Goal: Task Accomplishment & Management: Manage account settings

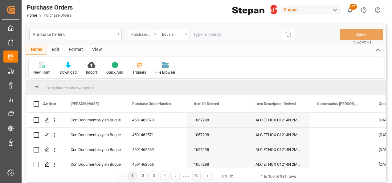
click at [156, 36] on div "Purchase Order Number" at bounding box center [143, 35] width 31 height 12
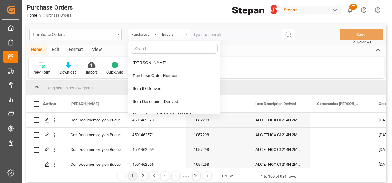
click at [113, 34] on div "Purchase Orders" at bounding box center [74, 34] width 82 height 8
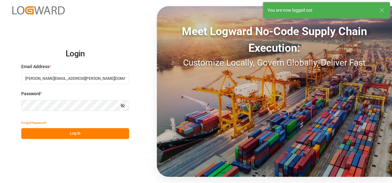
click at [47, 133] on button "Log In" at bounding box center [75, 133] width 108 height 11
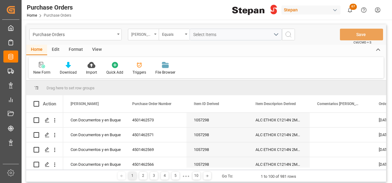
click at [153, 35] on div "[PERSON_NAME]" at bounding box center [143, 35] width 31 height 12
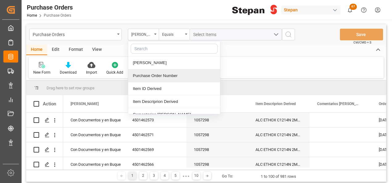
click at [151, 74] on div "Purchase Order Number" at bounding box center [174, 75] width 92 height 13
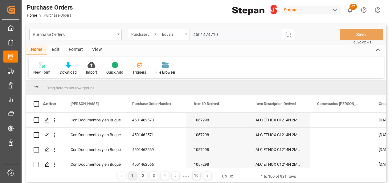
type input "4501474710"
click at [289, 33] on icon "search button" at bounding box center [287, 34] width 7 height 7
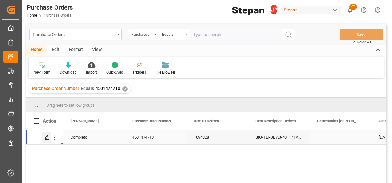
click at [47, 136] on icon "Press SPACE to select this row." at bounding box center [47, 137] width 5 height 5
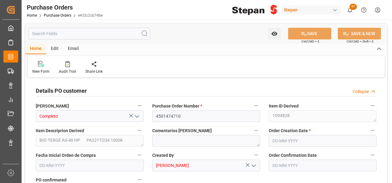
type input "1"
type input "[DATE]"
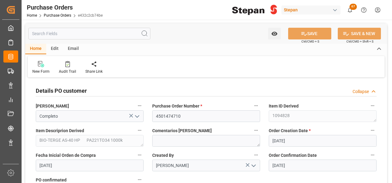
type input "[DATE]"
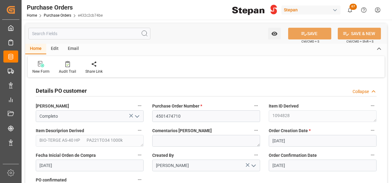
type input "[DATE]"
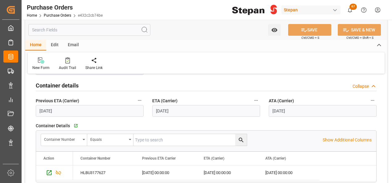
scroll to position [492, 0]
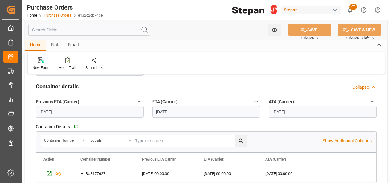
click at [51, 13] on link "Purchase Orders" at bounding box center [57, 15] width 27 height 4
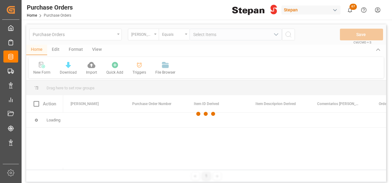
click at [116, 36] on div at bounding box center [206, 113] width 360 height 179
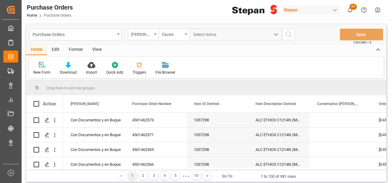
click at [116, 36] on div "Purchase Orders" at bounding box center [75, 35] width 92 height 12
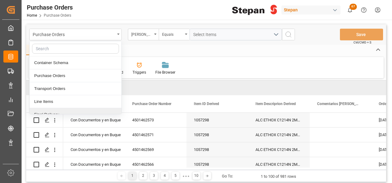
click at [54, 112] on div "Final Delivery" at bounding box center [76, 114] width 92 height 13
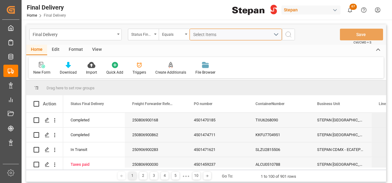
click at [195, 34] on span "Select Items" at bounding box center [206, 34] width 26 height 5
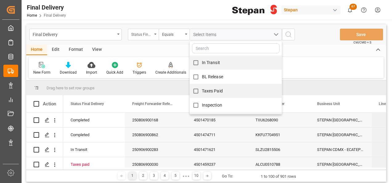
click at [151, 35] on div "Status Final Delivery" at bounding box center [141, 33] width 21 height 7
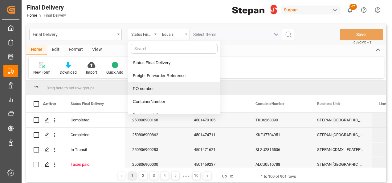
click at [147, 90] on div "PO number" at bounding box center [174, 88] width 92 height 13
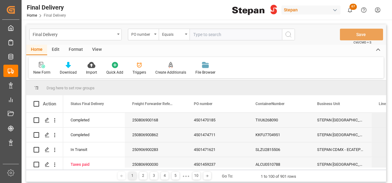
click at [203, 37] on input "text" at bounding box center [235, 35] width 92 height 12
type input "4501474710"
click at [286, 34] on icon "search button" at bounding box center [287, 34] width 7 height 7
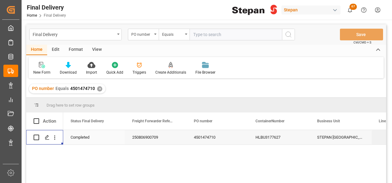
click at [47, 140] on div "Press SPACE to select this row." at bounding box center [46, 137] width 9 height 11
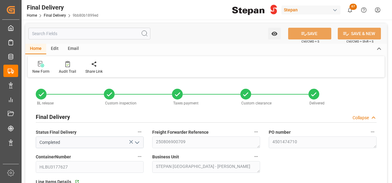
type input "[DATE]"
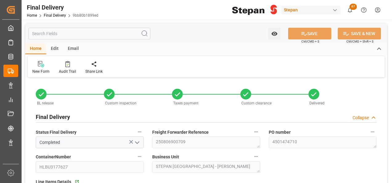
type input "[DATE]"
type input "[DATE] 00:00"
type input "[DATE]"
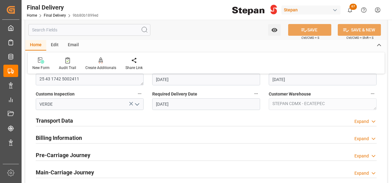
scroll to position [215, 0]
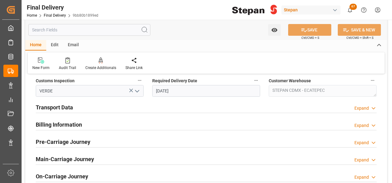
click at [82, 124] on h2 "Billing Information" at bounding box center [59, 124] width 46 height 8
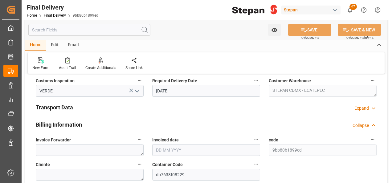
click at [58, 106] on h2 "Transport Data" at bounding box center [54, 107] width 37 height 8
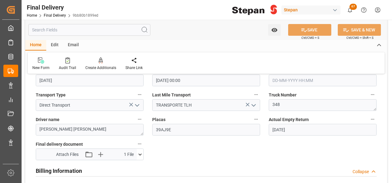
scroll to position [339, 0]
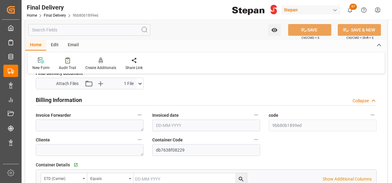
click at [167, 124] on input "text" at bounding box center [206, 125] width 108 height 12
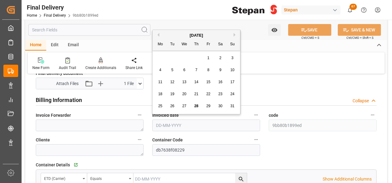
click at [184, 106] on span "27" at bounding box center [184, 106] width 4 height 4
type input "[DATE]"
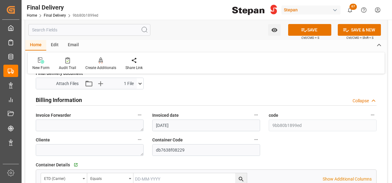
click at [60, 117] on span "Invoice Forwarder" at bounding box center [53, 115] width 35 height 6
click at [135, 117] on button "Invoice Forwarder" at bounding box center [139, 115] width 8 height 8
click at [55, 126] on div at bounding box center [196, 91] width 392 height 183
click at [55, 126] on textarea at bounding box center [90, 125] width 108 height 12
paste textarea "LM453985 y LM453984"
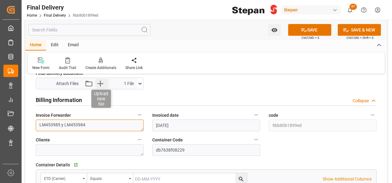
type textarea "LM453985 y LM453984"
click at [100, 83] on icon "button" at bounding box center [100, 84] width 6 height 6
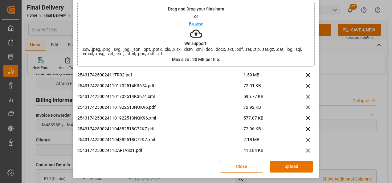
scroll to position [92, 0]
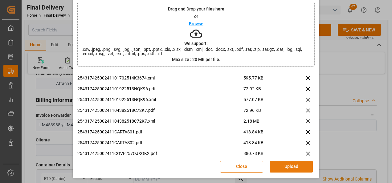
click at [291, 165] on button "Upload" at bounding box center [290, 167] width 43 height 12
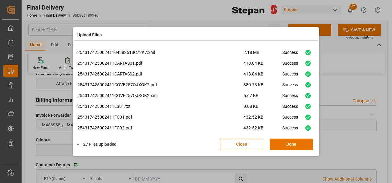
scroll to position [209, 0]
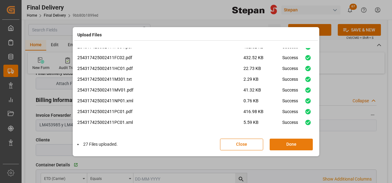
click at [289, 144] on button "Done" at bounding box center [290, 145] width 43 height 12
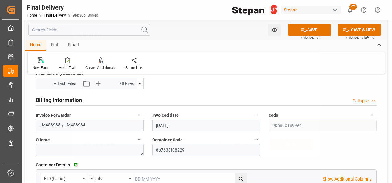
scroll to position [0, 0]
click at [308, 31] on button "SAVE" at bounding box center [309, 30] width 43 height 12
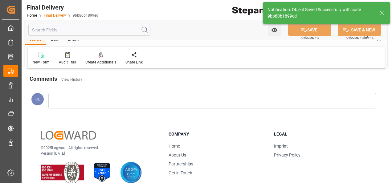
scroll to position [240, 0]
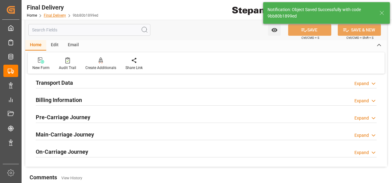
click at [54, 15] on link "Final Delivery" at bounding box center [55, 15] width 22 height 4
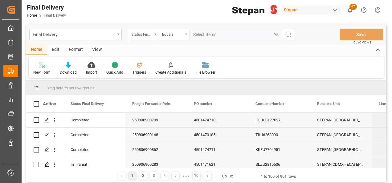
click at [156, 34] on div "Status Final Delivery" at bounding box center [143, 35] width 31 height 12
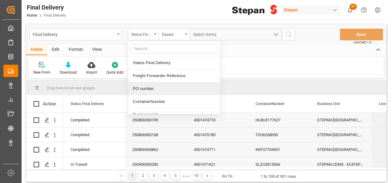
click at [144, 89] on div "PO number" at bounding box center [174, 88] width 92 height 13
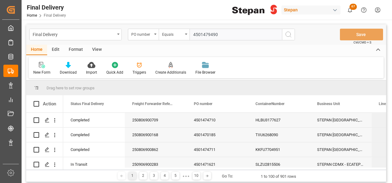
type input "4501479490"
click at [287, 34] on icon "search button" at bounding box center [287, 34] width 7 height 7
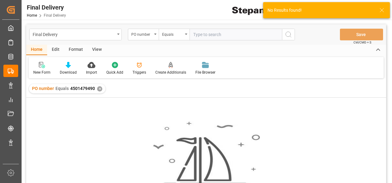
click at [97, 90] on div "✕" at bounding box center [99, 88] width 5 height 5
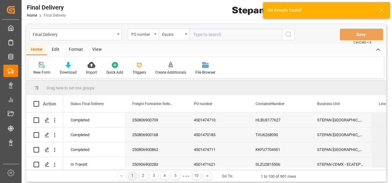
click at [206, 35] on input "text" at bounding box center [235, 35] width 92 height 12
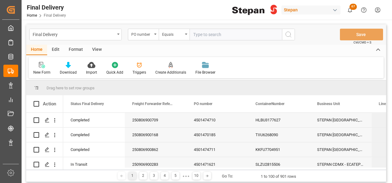
paste input "4501479490"
click at [193, 33] on input "4501479490" at bounding box center [235, 35] width 92 height 12
click at [227, 34] on input "4501479490" at bounding box center [235, 35] width 92 height 12
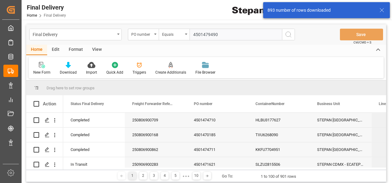
type input "4501479490"
click at [289, 33] on icon "search button" at bounding box center [287, 34] width 7 height 7
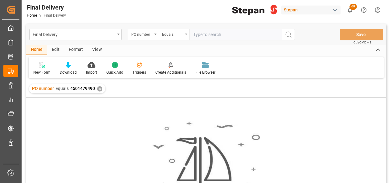
click at [98, 89] on div "✕" at bounding box center [99, 88] width 5 height 5
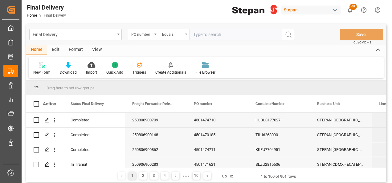
click at [194, 34] on input "text" at bounding box center [235, 35] width 92 height 12
paste input "4501471607"
type input "4501471607"
click at [289, 34] on icon "search button" at bounding box center [287, 34] width 7 height 7
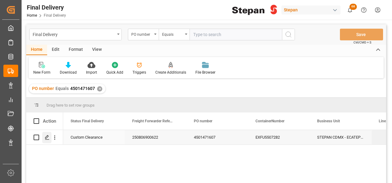
click at [47, 138] on icon "Press SPACE to select this row." at bounding box center [47, 137] width 5 height 5
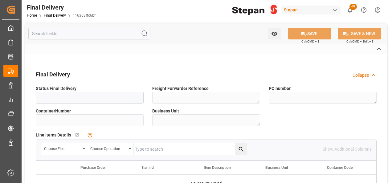
type input "Custom Clearance"
type textarea "250806900622"
type textarea "4501471607"
type input "EXFU5507282"
type textarea "STEPAN CDMX - ECATEPEC"
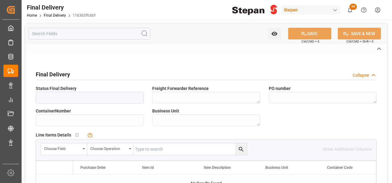
type textarea "25 43 1742 5002363"
type input "VERDE"
type textarea "PATIO VERACRUZ - GOLMEX"
type input "116363ffc6bf"
type input "3567c4728900"
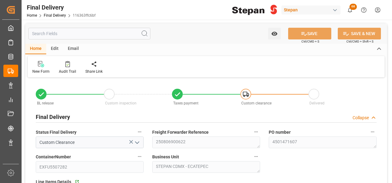
type input "[DATE]"
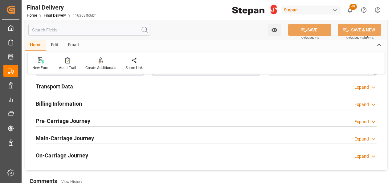
scroll to position [246, 0]
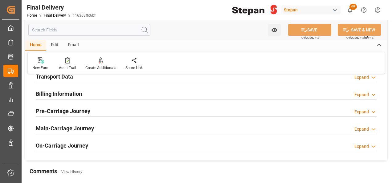
click at [59, 90] on h2 "Billing Information" at bounding box center [59, 94] width 46 height 8
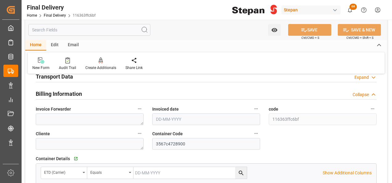
click at [62, 77] on h2 "Transport Data" at bounding box center [54, 76] width 37 height 8
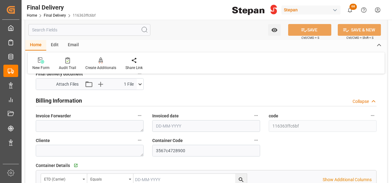
scroll to position [339, 0]
click at [166, 126] on input "text" at bounding box center [206, 125] width 108 height 12
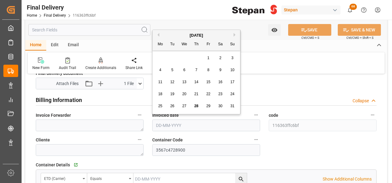
click at [174, 37] on div "[DATE]" at bounding box center [195, 35] width 87 height 6
click at [183, 105] on span "27" at bounding box center [184, 106] width 4 height 4
type input "[DATE]"
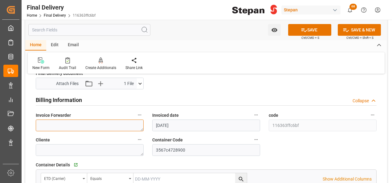
click at [94, 126] on textarea at bounding box center [90, 125] width 108 height 12
paste textarea "LM454006"
type textarea "LM454006"
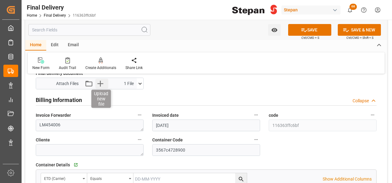
click at [102, 81] on icon "button" at bounding box center [100, 83] width 10 height 10
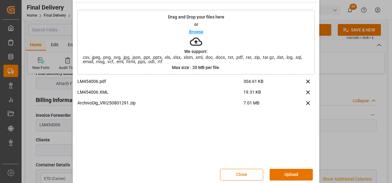
scroll to position [24, 0]
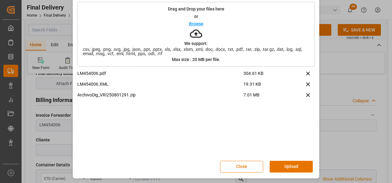
click at [289, 167] on button "Upload" at bounding box center [290, 167] width 43 height 12
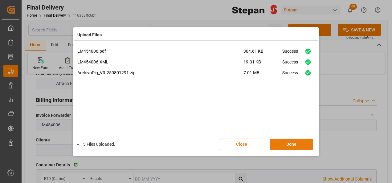
click at [290, 143] on button "Done" at bounding box center [290, 145] width 43 height 12
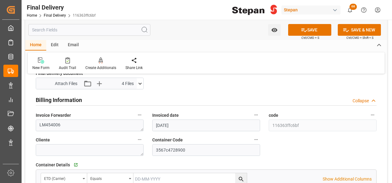
click at [315, 31] on button "SAVE" at bounding box center [309, 30] width 43 height 12
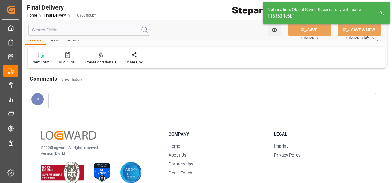
scroll to position [240, 0]
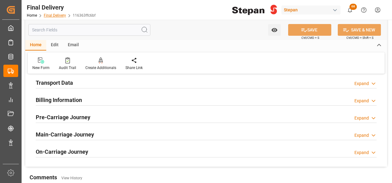
click at [46, 14] on link "Final Delivery" at bounding box center [55, 15] width 22 height 4
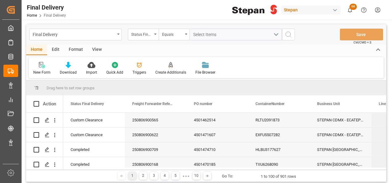
click at [154, 34] on div "Status Final Delivery" at bounding box center [143, 35] width 31 height 12
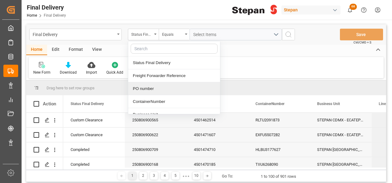
click at [140, 89] on div "PO number" at bounding box center [174, 88] width 92 height 13
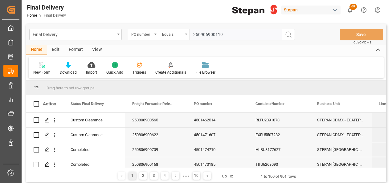
type input "250906900119"
click at [288, 34] on icon "search button" at bounding box center [287, 34] width 7 height 7
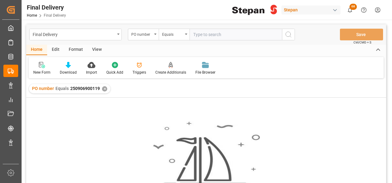
click at [104, 89] on div "✕" at bounding box center [104, 88] width 5 height 5
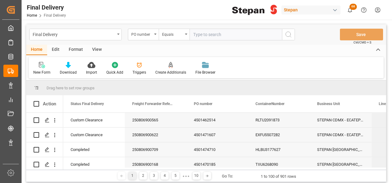
click at [155, 34] on icon "open menu" at bounding box center [155, 34] width 2 height 1
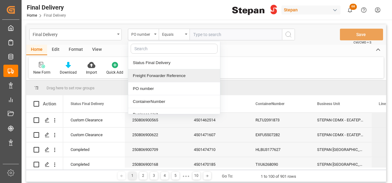
click at [152, 76] on div "Freight Forwarder Reference" at bounding box center [174, 75] width 92 height 13
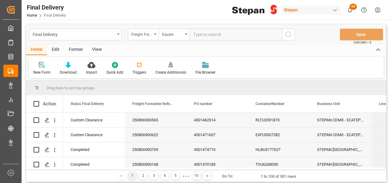
click at [197, 31] on input "text" at bounding box center [235, 35] width 92 height 12
paste input "250906900119"
type input "250906900119"
click at [286, 35] on icon "search button" at bounding box center [287, 34] width 7 height 7
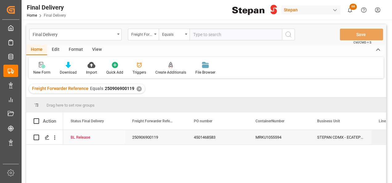
click at [133, 139] on div "250906900119" at bounding box center [156, 137] width 62 height 14
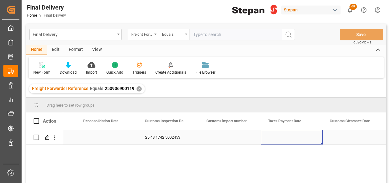
scroll to position [0, 480]
click at [106, 136] on div "Press SPACE to select this row." at bounding box center [107, 137] width 62 height 14
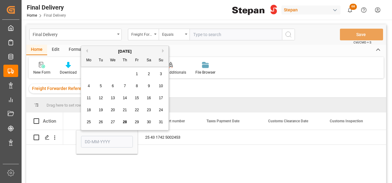
click at [126, 121] on span "28" at bounding box center [125, 122] width 4 height 4
type input "[DATE]"
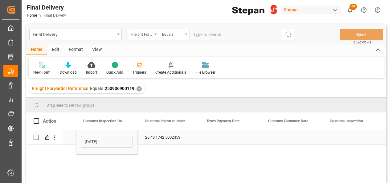
click at [204, 138] on div "Press SPACE to select this row." at bounding box center [230, 137] width 62 height 14
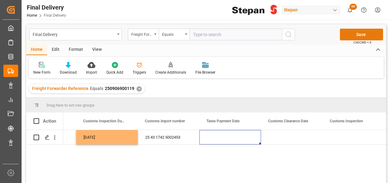
click at [361, 35] on button "Save" at bounding box center [361, 35] width 43 height 12
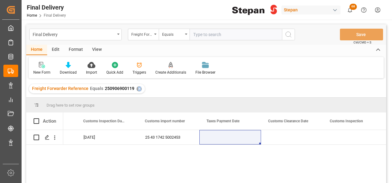
drag, startPoint x: 136, startPoint y: 89, endPoint x: 297, endPoint y: 65, distance: 162.8
click at [283, 75] on div "Final Delivery Freight Forwarder Reference Equals Save Ctrl/CMD + S Home Edit F…" at bounding box center [206, 111] width 360 height 175
click at [137, 89] on div "✕" at bounding box center [138, 88] width 5 height 5
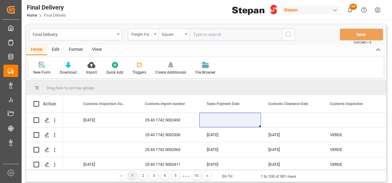
scroll to position [0, 480]
click at [154, 35] on div "Freight Forwarder Reference" at bounding box center [143, 35] width 31 height 12
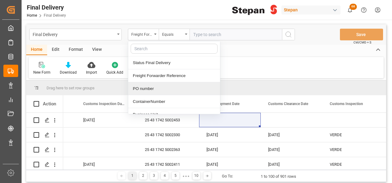
click at [137, 85] on div "PO number" at bounding box center [174, 88] width 92 height 13
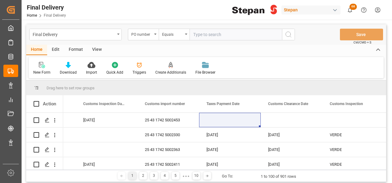
click at [197, 33] on input "text" at bounding box center [235, 35] width 92 height 12
paste input "4501471610"
type input "4501471610"
click at [291, 33] on icon "search button" at bounding box center [287, 34] width 7 height 7
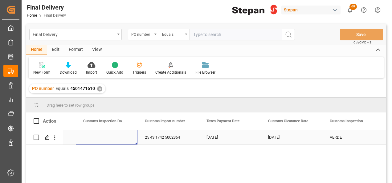
click at [96, 138] on div "Press SPACE to select this row." at bounding box center [107, 137] width 62 height 14
click at [45, 137] on polygon "Press SPACE to select this row." at bounding box center [46, 136] width 3 height 3
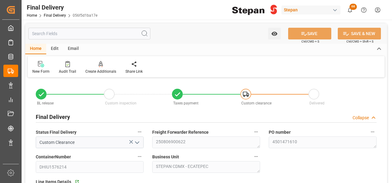
type input "[DATE]"
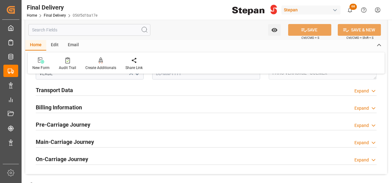
scroll to position [246, 0]
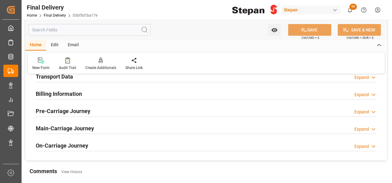
click at [70, 97] on h2 "Billing Information" at bounding box center [59, 94] width 46 height 8
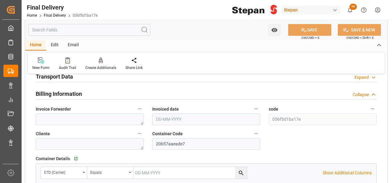
click at [66, 78] on h2 "Transport Data" at bounding box center [54, 76] width 37 height 8
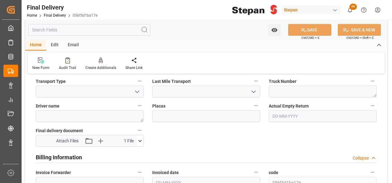
scroll to position [308, 0]
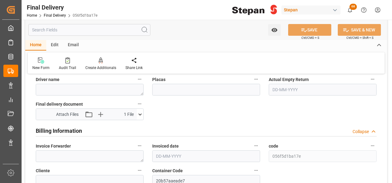
click at [166, 154] on input "text" at bounding box center [206, 156] width 108 height 12
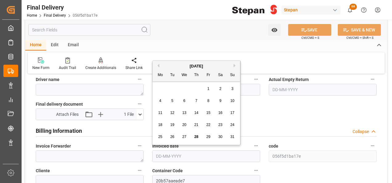
click at [169, 67] on div "[DATE]" at bounding box center [195, 66] width 87 height 6
click at [196, 136] on span "28" at bounding box center [196, 137] width 4 height 4
type input "[DATE]"
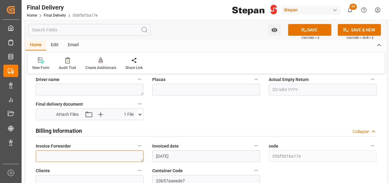
click at [63, 155] on textarea at bounding box center [90, 156] width 108 height 12
paste textarea "LM454007"
type textarea "LM454007"
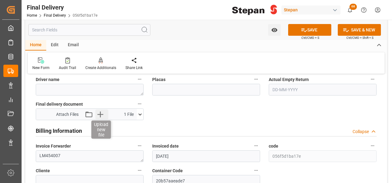
click at [99, 115] on icon "button" at bounding box center [100, 114] width 10 height 10
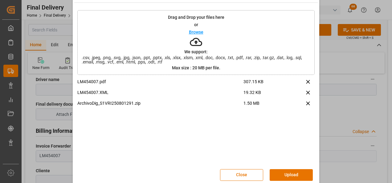
scroll to position [24, 0]
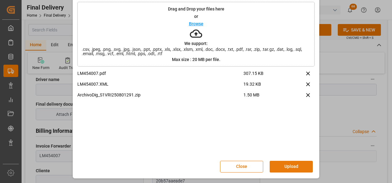
click at [292, 166] on button "Upload" at bounding box center [290, 167] width 43 height 12
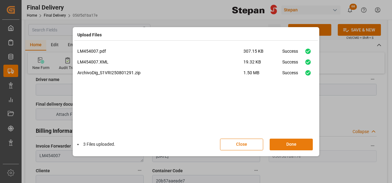
click at [291, 143] on button "Done" at bounding box center [290, 145] width 43 height 12
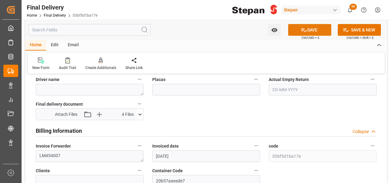
click at [302, 30] on icon at bounding box center [304, 30] width 6 height 4
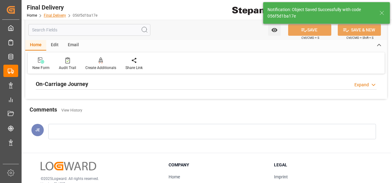
click at [55, 15] on link "Final Delivery" at bounding box center [55, 15] width 22 height 4
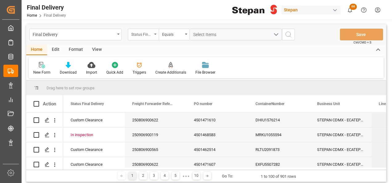
click at [152, 34] on div "Status Final Delivery" at bounding box center [143, 35] width 31 height 12
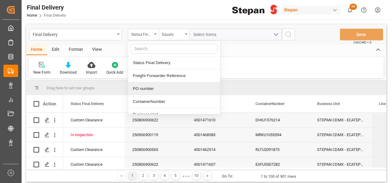
click at [148, 87] on div "PO number" at bounding box center [174, 88] width 92 height 13
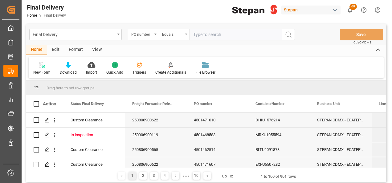
click at [193, 34] on input "text" at bounding box center [235, 35] width 92 height 12
type input "4501471612"
click at [284, 37] on button "search button" at bounding box center [288, 35] width 13 height 12
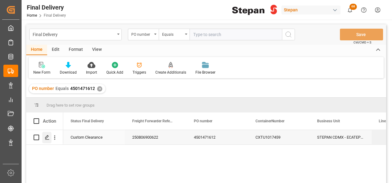
click at [45, 138] on polygon "Press SPACE to select this row." at bounding box center [46, 136] width 3 height 3
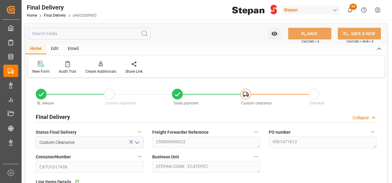
type input "[DATE]"
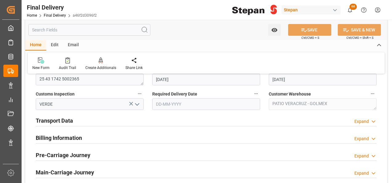
scroll to position [215, 0]
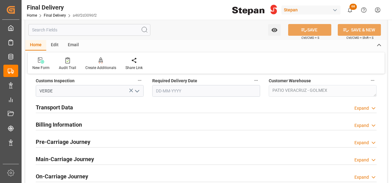
click at [71, 127] on h2 "Billing Information" at bounding box center [59, 124] width 46 height 8
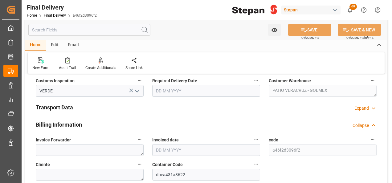
click at [67, 108] on h2 "Transport Data" at bounding box center [54, 107] width 37 height 8
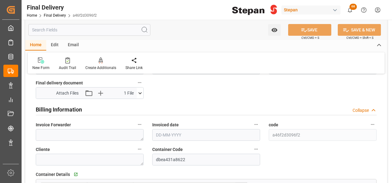
scroll to position [339, 0]
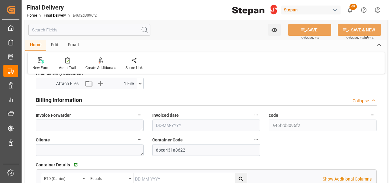
click at [163, 125] on input "text" at bounding box center [206, 125] width 108 height 12
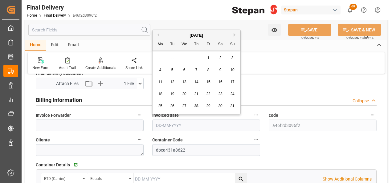
click at [174, 31] on div "[DATE] Mo Tu We Th Fr Sa Su" at bounding box center [195, 40] width 87 height 21
click at [183, 107] on span "27" at bounding box center [184, 106] width 4 height 4
type input "[DATE]"
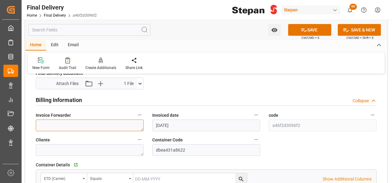
click at [60, 122] on textarea at bounding box center [90, 125] width 108 height 12
paste textarea "LM454012"
type textarea "LM454012"
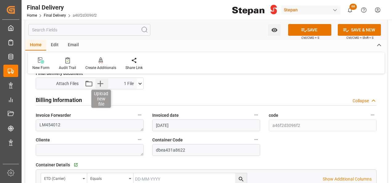
click at [100, 84] on icon "button" at bounding box center [100, 83] width 10 height 10
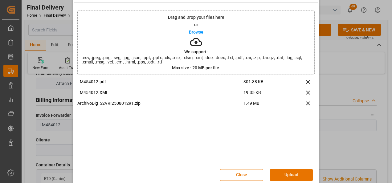
scroll to position [24, 0]
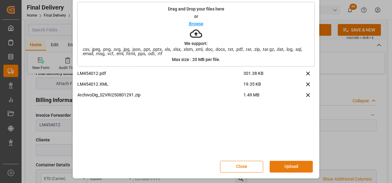
click at [289, 166] on button "Upload" at bounding box center [290, 167] width 43 height 12
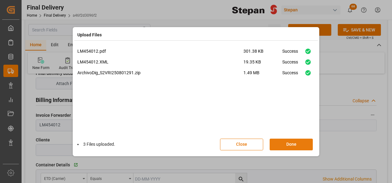
click at [291, 142] on button "Done" at bounding box center [290, 145] width 43 height 12
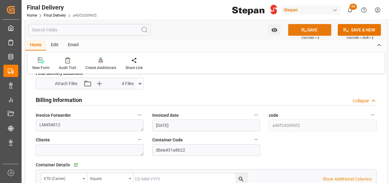
click at [305, 32] on icon at bounding box center [303, 30] width 6 height 6
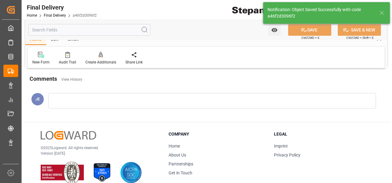
scroll to position [240, 0]
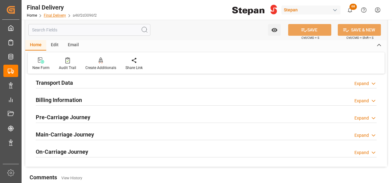
click at [53, 14] on link "Final Delivery" at bounding box center [55, 15] width 22 height 4
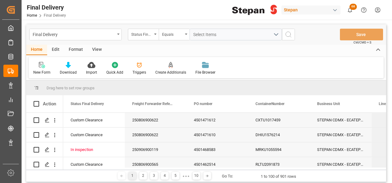
click at [155, 34] on icon "open menu" at bounding box center [155, 34] width 2 height 1
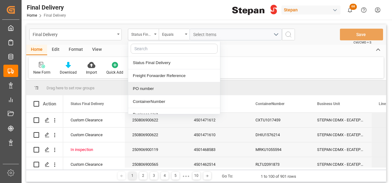
drag, startPoint x: 145, startPoint y: 89, endPoint x: 145, endPoint y: 85, distance: 3.7
click at [145, 89] on div "PO number" at bounding box center [174, 88] width 92 height 13
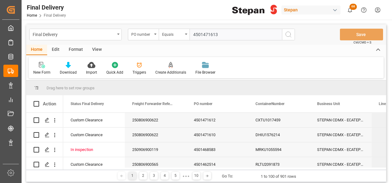
type input "4501471613"
click at [289, 35] on icon "search button" at bounding box center [287, 34] width 7 height 7
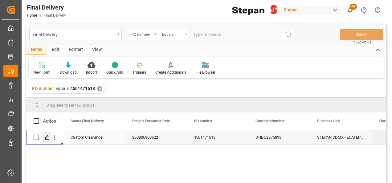
click at [46, 136] on polygon "Press SPACE to select this row." at bounding box center [46, 136] width 3 height 3
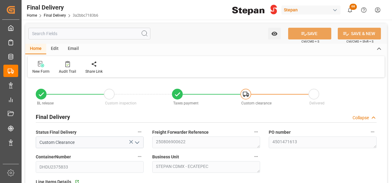
type input "[DATE]"
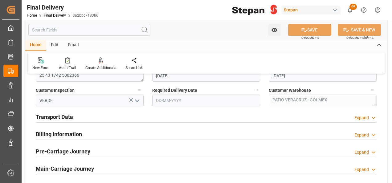
scroll to position [215, 0]
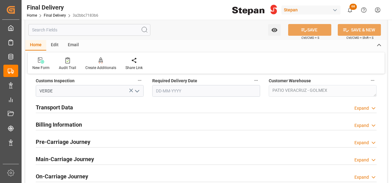
click at [70, 119] on div "Billing Information" at bounding box center [59, 124] width 46 height 12
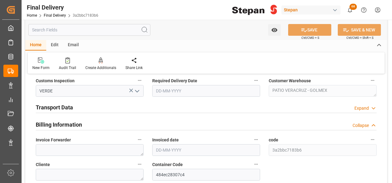
click at [66, 107] on h2 "Transport Data" at bounding box center [54, 107] width 37 height 8
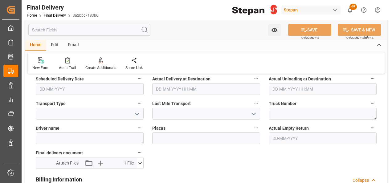
scroll to position [308, 0]
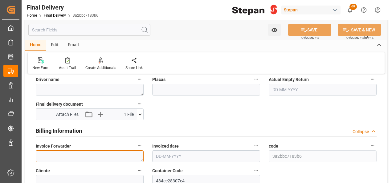
click at [58, 155] on textarea at bounding box center [90, 156] width 108 height 12
paste textarea "LM454016"
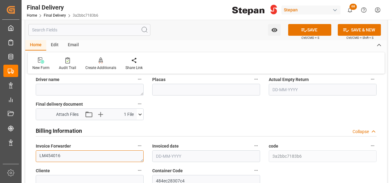
type textarea "LM454016"
click at [166, 155] on input "text" at bounding box center [206, 156] width 108 height 12
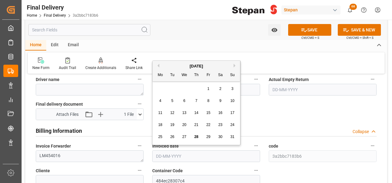
click at [172, 68] on div "[DATE]" at bounding box center [195, 66] width 87 height 6
click at [182, 137] on span "27" at bounding box center [184, 137] width 4 height 4
type input "[DATE]"
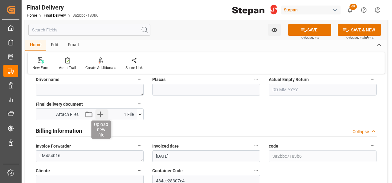
click at [98, 114] on icon "button" at bounding box center [100, 114] width 6 height 6
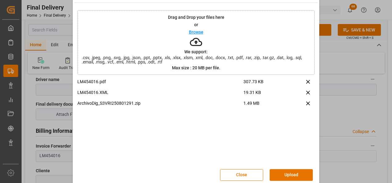
scroll to position [24, 0]
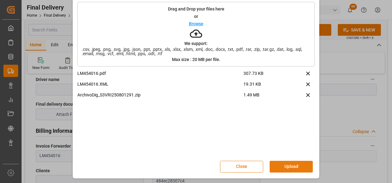
click at [284, 164] on button "Upload" at bounding box center [290, 167] width 43 height 12
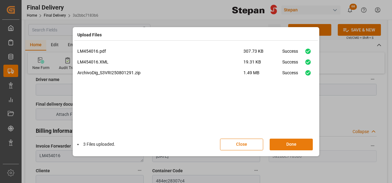
click at [288, 146] on button "Done" at bounding box center [290, 145] width 43 height 12
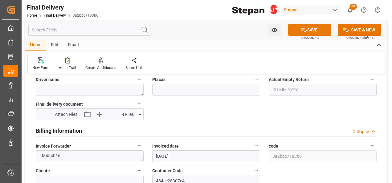
click at [300, 30] on icon at bounding box center [303, 30] width 6 height 6
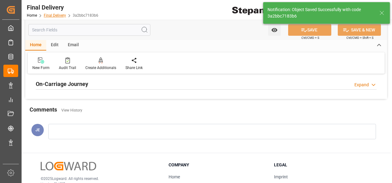
click at [52, 15] on link "Final Delivery" at bounding box center [55, 15] width 22 height 4
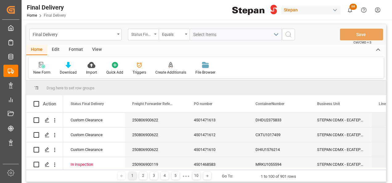
click at [154, 34] on icon "open menu" at bounding box center [155, 34] width 2 height 1
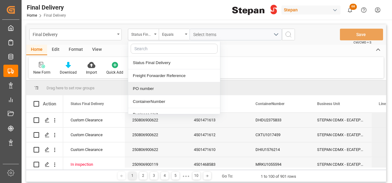
drag, startPoint x: 154, startPoint y: 89, endPoint x: 156, endPoint y: 82, distance: 7.4
click at [153, 89] on div "PO number" at bounding box center [174, 88] width 92 height 13
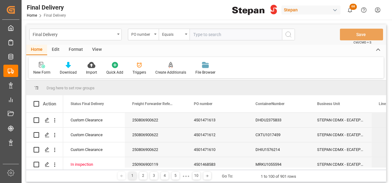
click at [199, 34] on input "text" at bounding box center [235, 35] width 92 height 12
type input "4501471615"
click at [287, 34] on icon "search button" at bounding box center [287, 34] width 7 height 7
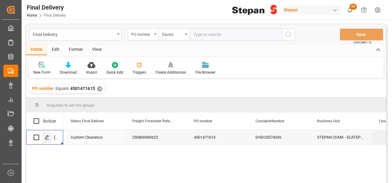
click at [48, 138] on icon "Press SPACE to select this row." at bounding box center [47, 137] width 5 height 5
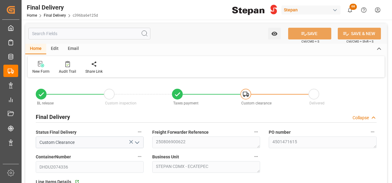
type input "[DATE]"
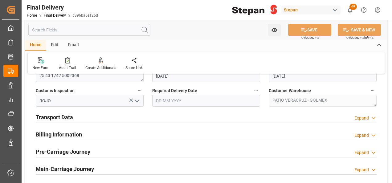
scroll to position [215, 0]
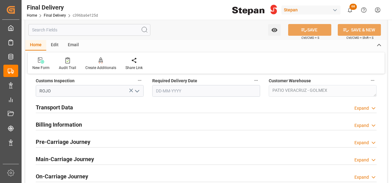
drag, startPoint x: 61, startPoint y: 124, endPoint x: 59, endPoint y: 109, distance: 14.9
click at [61, 124] on h2 "Billing Information" at bounding box center [59, 124] width 46 height 8
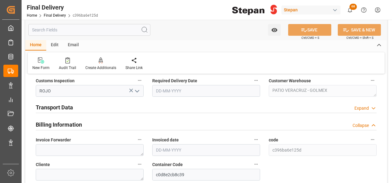
click at [59, 108] on h2 "Transport Data" at bounding box center [54, 107] width 37 height 8
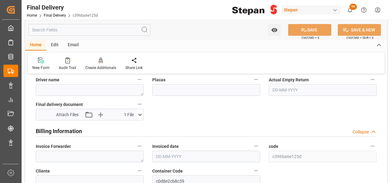
scroll to position [308, 0]
click at [172, 155] on input "text" at bounding box center [206, 156] width 108 height 12
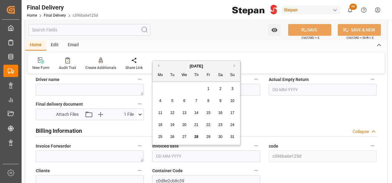
click at [183, 137] on span "27" at bounding box center [184, 137] width 4 height 4
type input "[DATE]"
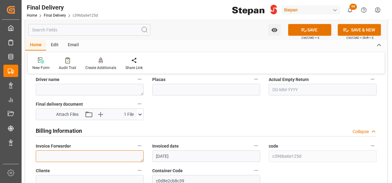
click at [67, 155] on textarea at bounding box center [90, 156] width 108 height 12
paste textarea "LM454021"
type textarea "LM454021"
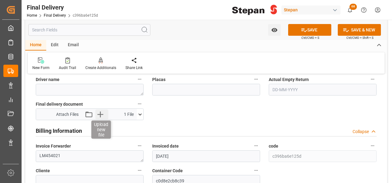
click at [103, 112] on icon "button" at bounding box center [100, 114] width 10 height 10
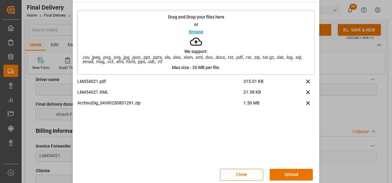
scroll to position [24, 0]
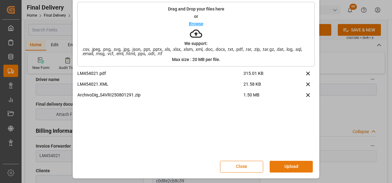
click at [287, 168] on button "Upload" at bounding box center [290, 167] width 43 height 12
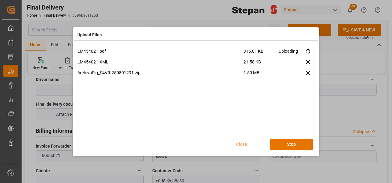
scroll to position [0, 0]
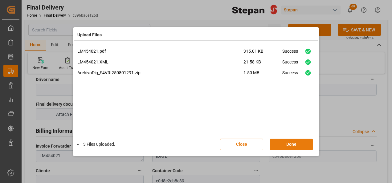
click at [294, 144] on button "Done" at bounding box center [290, 145] width 43 height 12
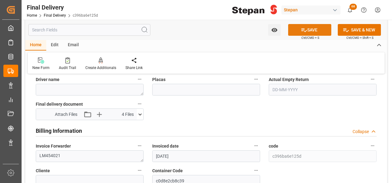
click at [313, 30] on button "SAVE" at bounding box center [309, 30] width 43 height 12
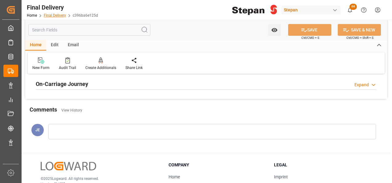
click at [51, 14] on link "Final Delivery" at bounding box center [55, 15] width 22 height 4
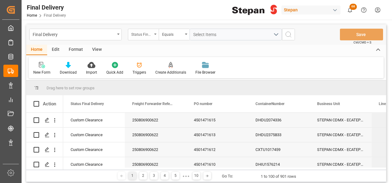
click at [154, 34] on icon "open menu" at bounding box center [155, 34] width 2 height 1
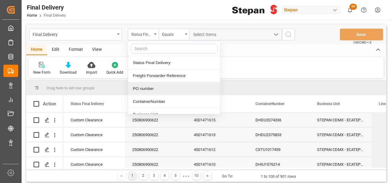
click at [147, 89] on div "PO number" at bounding box center [174, 88] width 92 height 13
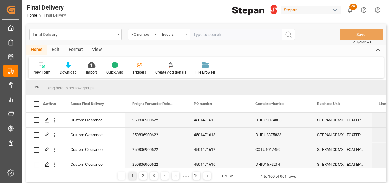
click at [202, 36] on input "text" at bounding box center [235, 35] width 92 height 12
type input "4501471616"
click at [287, 31] on icon "search button" at bounding box center [287, 34] width 7 height 7
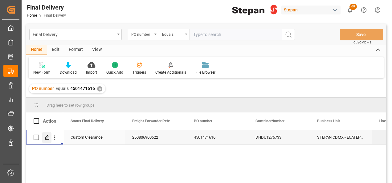
click at [46, 139] on icon "Press SPACE to select this row." at bounding box center [47, 137] width 5 height 5
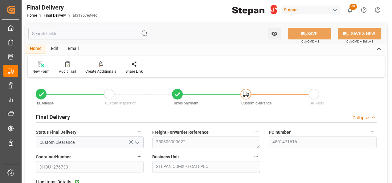
type input "[DATE]"
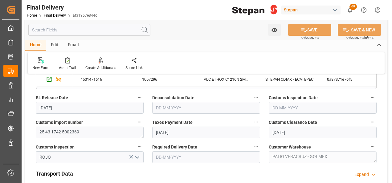
scroll to position [185, 0]
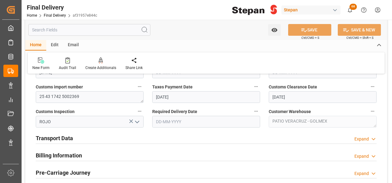
click at [63, 153] on h2 "Billing Information" at bounding box center [59, 155] width 46 height 8
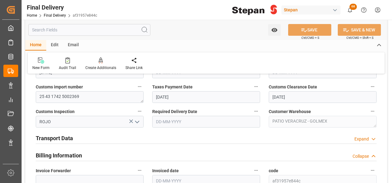
drag, startPoint x: 62, startPoint y: 138, endPoint x: 74, endPoint y: 129, distance: 15.7
click at [62, 138] on h2 "Transport Data" at bounding box center [54, 138] width 37 height 8
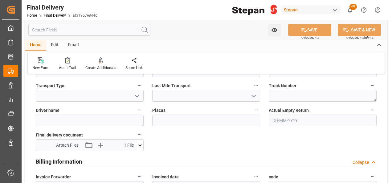
scroll to position [308, 0]
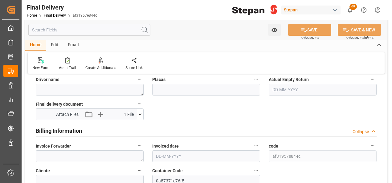
click at [167, 153] on input "text" at bounding box center [206, 156] width 108 height 12
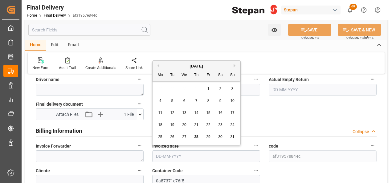
click at [172, 66] on div "[DATE]" at bounding box center [195, 66] width 87 height 6
drag, startPoint x: 184, startPoint y: 135, endPoint x: 184, endPoint y: 139, distance: 3.7
click at [184, 135] on span "27" at bounding box center [184, 137] width 4 height 4
type input "[DATE]"
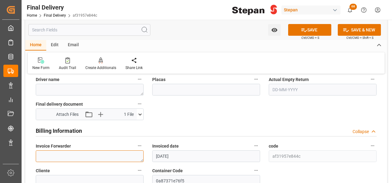
click at [76, 155] on textarea at bounding box center [90, 156] width 108 height 12
paste textarea "LM454023"
type textarea "LM454023"
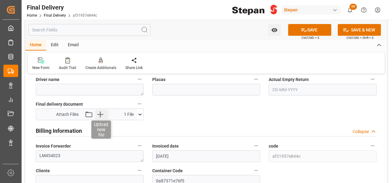
click at [104, 111] on icon "button" at bounding box center [100, 114] width 10 height 10
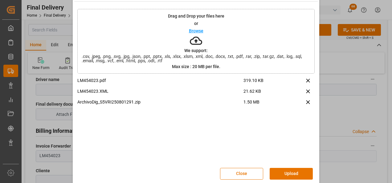
scroll to position [24, 0]
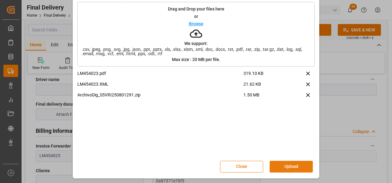
click at [287, 165] on button "Upload" at bounding box center [290, 167] width 43 height 12
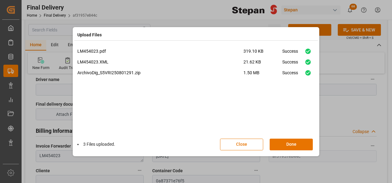
click at [290, 151] on div "3 Files uploaded. Close Done" at bounding box center [195, 144] width 237 height 20
click at [288, 147] on button "Done" at bounding box center [290, 145] width 43 height 12
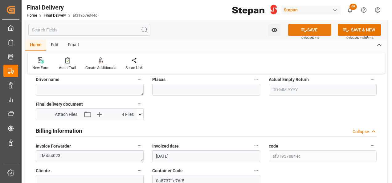
click at [307, 25] on button "SAVE" at bounding box center [309, 30] width 43 height 12
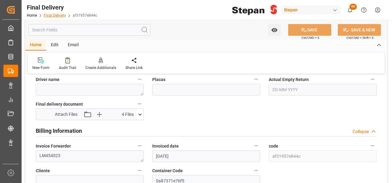
click at [53, 14] on link "Final Delivery" at bounding box center [55, 15] width 22 height 4
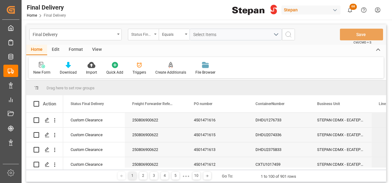
click at [156, 31] on div "Status Final Delivery" at bounding box center [143, 35] width 31 height 12
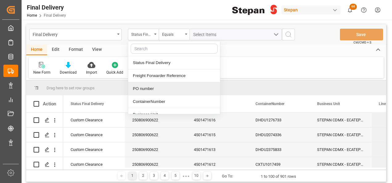
click at [140, 90] on div "PO number" at bounding box center [174, 88] width 92 height 13
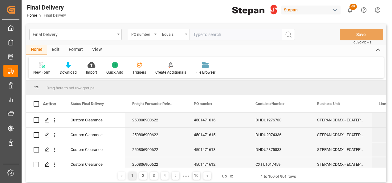
click at [207, 35] on input "text" at bounding box center [235, 35] width 92 height 12
type input "4501471617"
click at [286, 30] on button "search button" at bounding box center [288, 35] width 13 height 12
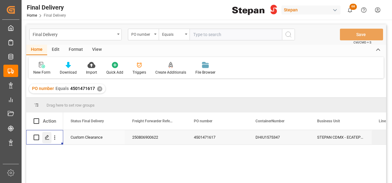
click at [47, 138] on icon "Press SPACE to select this row." at bounding box center [47, 137] width 5 height 5
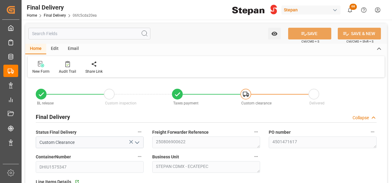
type input "[DATE]"
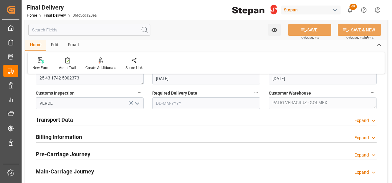
scroll to position [215, 0]
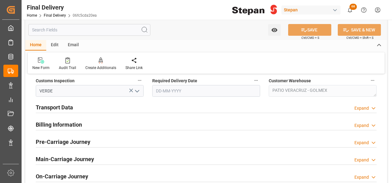
click at [56, 124] on h2 "Billing Information" at bounding box center [59, 124] width 46 height 8
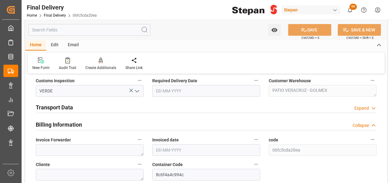
click at [59, 108] on h2 "Transport Data" at bounding box center [54, 107] width 37 height 8
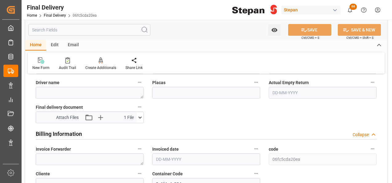
scroll to position [308, 0]
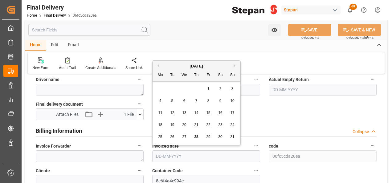
click at [171, 156] on input "text" at bounding box center [206, 156] width 108 height 12
click at [173, 67] on div "[DATE]" at bounding box center [195, 66] width 87 height 6
click at [184, 137] on span "27" at bounding box center [184, 137] width 4 height 4
type input "[DATE]"
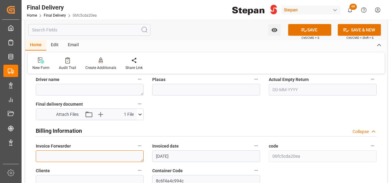
click at [70, 151] on textarea at bounding box center [90, 156] width 108 height 12
paste textarea "LM454026"
type textarea "LM454026"
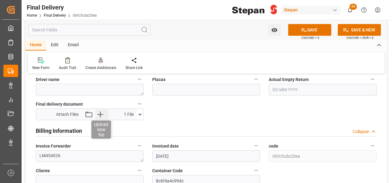
click at [98, 110] on icon "button" at bounding box center [100, 114] width 10 height 10
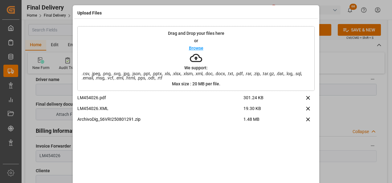
scroll to position [24, 0]
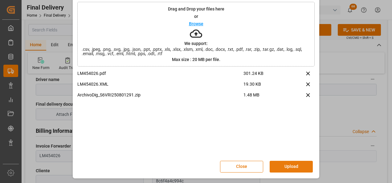
click at [290, 166] on button "Upload" at bounding box center [290, 167] width 43 height 12
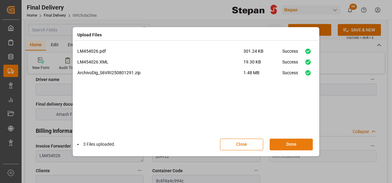
click at [290, 145] on button "Done" at bounding box center [290, 145] width 43 height 12
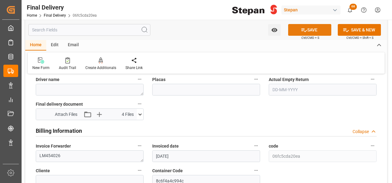
click at [310, 30] on button "SAVE" at bounding box center [309, 30] width 43 height 12
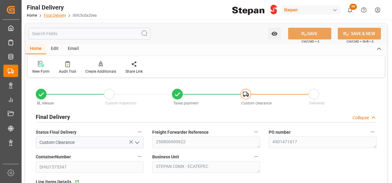
click at [53, 14] on link "Final Delivery" at bounding box center [55, 15] width 22 height 4
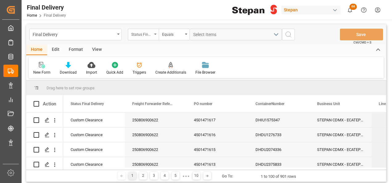
click at [156, 33] on div "Status Final Delivery" at bounding box center [143, 35] width 31 height 12
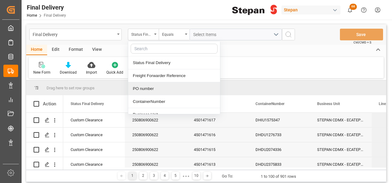
click at [148, 89] on div "PO number" at bounding box center [174, 88] width 92 height 13
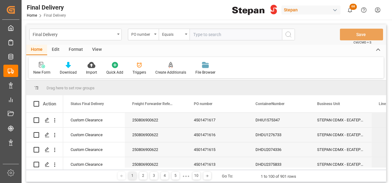
click at [195, 31] on input "text" at bounding box center [235, 35] width 92 height 12
type input "4501471618"
click at [287, 31] on icon "search button" at bounding box center [287, 34] width 7 height 7
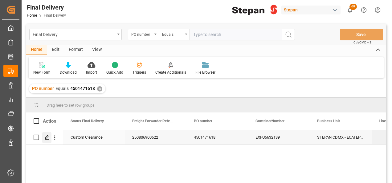
click at [46, 139] on icon "Press SPACE to select this row." at bounding box center [47, 137] width 5 height 5
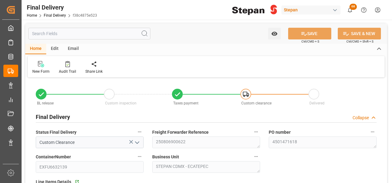
type input "[DATE]"
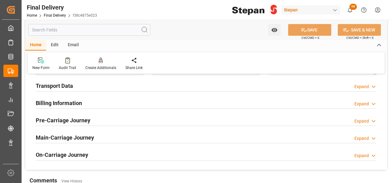
scroll to position [246, 0]
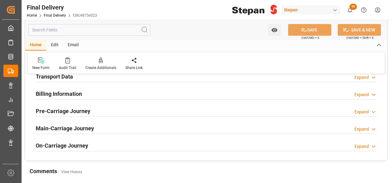
click at [68, 94] on h2 "Billing Information" at bounding box center [59, 94] width 46 height 8
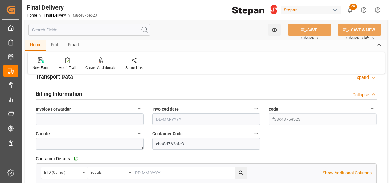
click at [67, 76] on h2 "Transport Data" at bounding box center [54, 76] width 37 height 8
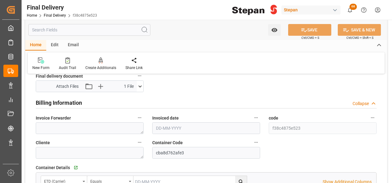
scroll to position [339, 0]
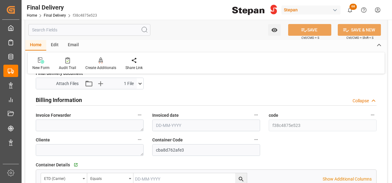
click at [158, 121] on input "text" at bounding box center [206, 125] width 108 height 12
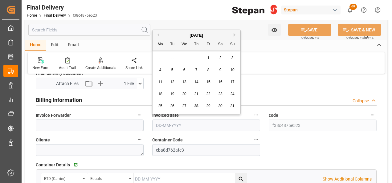
click at [177, 32] on div "[DATE] Mo Tu We Th Fr Sa Su" at bounding box center [195, 40] width 87 height 21
click at [195, 105] on span "28" at bounding box center [196, 106] width 4 height 4
type input "[DATE]"
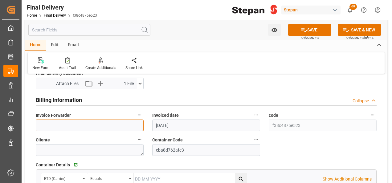
click at [61, 130] on textarea at bounding box center [90, 125] width 108 height 12
click at [79, 125] on textarea at bounding box center [90, 125] width 108 height 12
paste textarea "LM454030"
type textarea "LM454030"
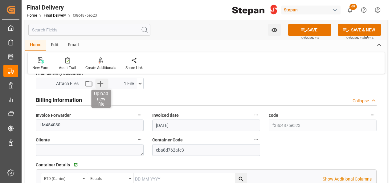
click at [101, 82] on icon "button" at bounding box center [100, 83] width 10 height 10
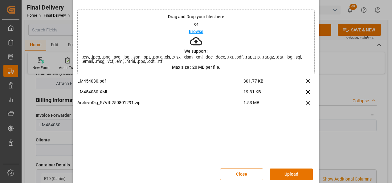
scroll to position [24, 0]
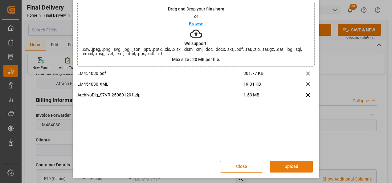
click at [281, 167] on button "Upload" at bounding box center [290, 167] width 43 height 12
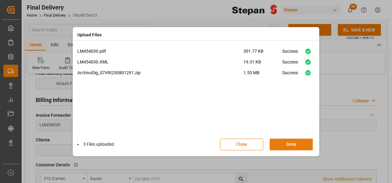
click at [284, 145] on button "Done" at bounding box center [290, 145] width 43 height 12
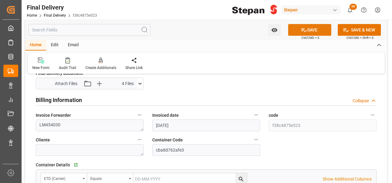
click at [308, 30] on button "SAVE" at bounding box center [309, 30] width 43 height 12
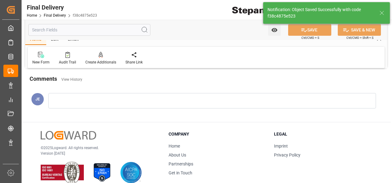
scroll to position [240, 0]
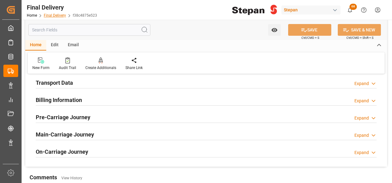
click at [47, 15] on link "Final Delivery" at bounding box center [55, 15] width 22 height 4
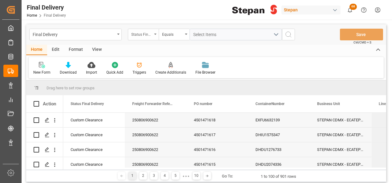
click at [152, 34] on div "Status Final Delivery" at bounding box center [143, 35] width 31 height 12
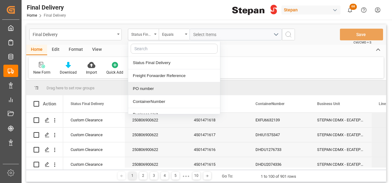
click at [145, 90] on div "PO number" at bounding box center [174, 88] width 92 height 13
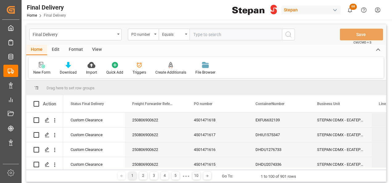
click at [212, 30] on input "text" at bounding box center [235, 35] width 92 height 12
type input "4501471619"
click at [285, 33] on circle "search button" at bounding box center [287, 34] width 5 height 5
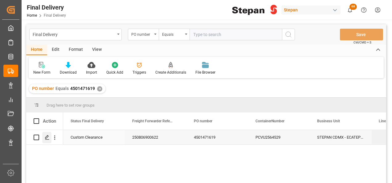
click at [46, 139] on icon "Press SPACE to select this row." at bounding box center [47, 137] width 5 height 5
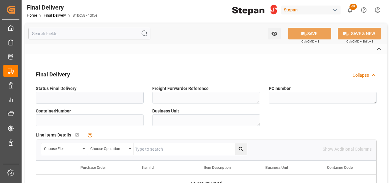
type input "Custom Clearance"
type textarea "250806900622"
type textarea "4501471619"
type input "PCVU2564529"
type textarea "STEPAN CDMX - ECATEPEC"
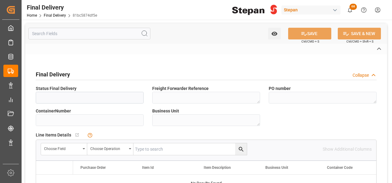
type textarea "25 43 1742 5002380"
type input "VERDE"
type textarea "PATIO VERACRUZ - GOLMEX"
type input "81bc5874df5e"
type input "4a1ca3c04bcd"
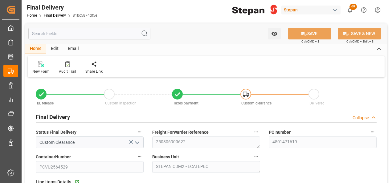
type input "[DATE]"
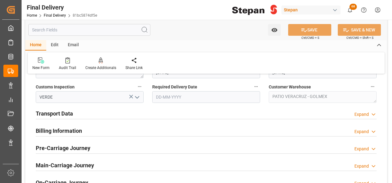
scroll to position [215, 0]
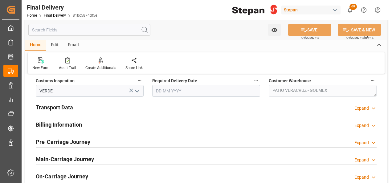
click at [41, 123] on h2 "Billing Information" at bounding box center [59, 124] width 46 height 8
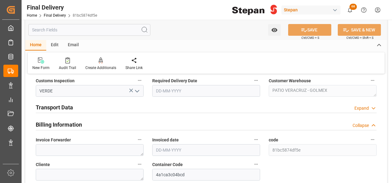
click at [45, 106] on h2 "Transport Data" at bounding box center [54, 107] width 37 height 8
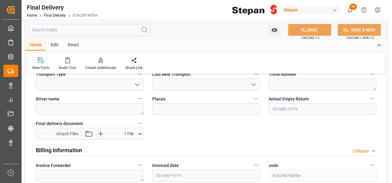
scroll to position [308, 0]
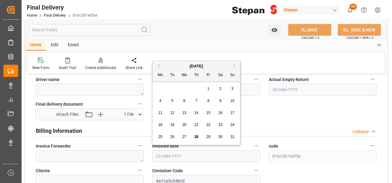
click at [176, 155] on input "text" at bounding box center [206, 156] width 108 height 12
click at [174, 65] on div "[DATE]" at bounding box center [195, 66] width 87 height 6
click at [196, 136] on span "28" at bounding box center [196, 137] width 4 height 4
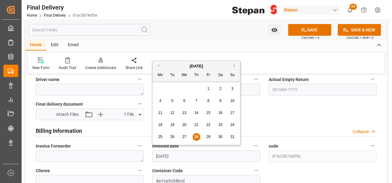
click at [181, 160] on input "[DATE]" at bounding box center [206, 156] width 108 height 12
click at [182, 136] on span "27" at bounding box center [184, 137] width 4 height 4
type input "[DATE]"
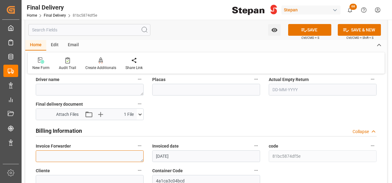
click at [74, 150] on textarea at bounding box center [90, 156] width 108 height 12
paste textarea "LM454033"
type textarea "<LM454033"
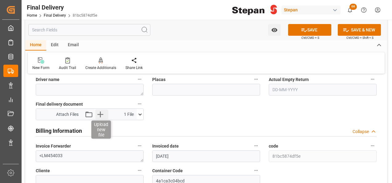
click at [102, 114] on icon "button" at bounding box center [100, 114] width 6 height 6
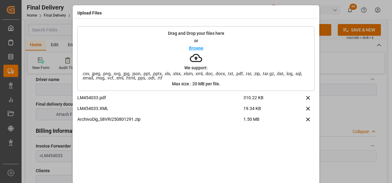
scroll to position [24, 0]
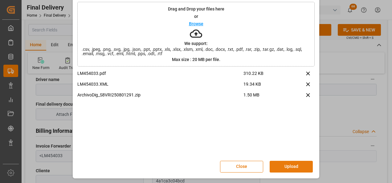
click at [287, 164] on button "Upload" at bounding box center [290, 167] width 43 height 12
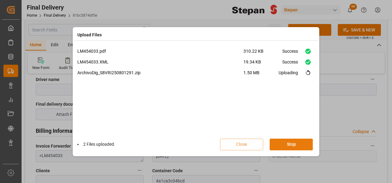
click at [298, 144] on button "Stop" at bounding box center [290, 145] width 43 height 12
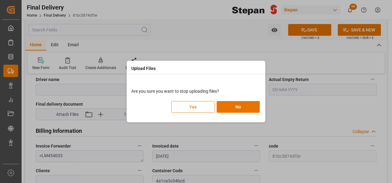
click at [195, 107] on button "Yes" at bounding box center [192, 107] width 43 height 12
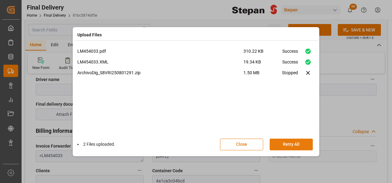
click at [297, 147] on button "Retry All" at bounding box center [290, 145] width 43 height 12
click at [297, 146] on button "Done" at bounding box center [290, 145] width 43 height 12
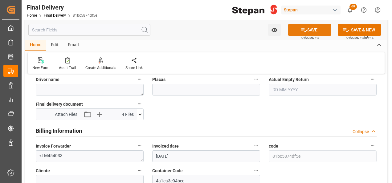
click at [307, 28] on button "SAVE" at bounding box center [309, 30] width 43 height 12
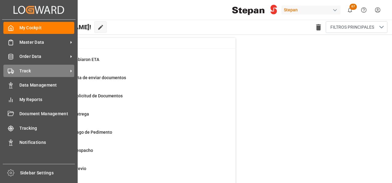
click at [19, 68] on div "Track Track" at bounding box center [38, 71] width 71 height 12
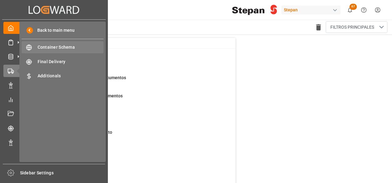
click at [66, 47] on span "Container Schema" at bounding box center [71, 47] width 66 height 6
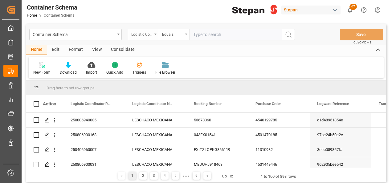
click at [155, 36] on div "Logistic Coordinator Reference Number" at bounding box center [143, 35] width 31 height 12
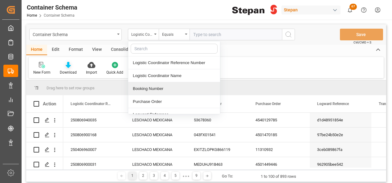
click at [66, 66] on icon at bounding box center [68, 65] width 5 height 6
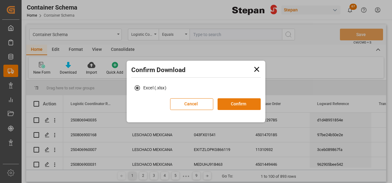
click at [233, 102] on button "Confirm" at bounding box center [238, 104] width 43 height 12
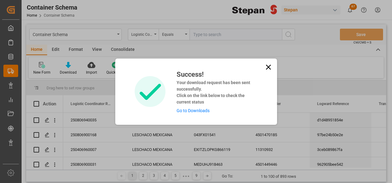
click at [190, 110] on link "Go to Downloads" at bounding box center [192, 110] width 33 height 5
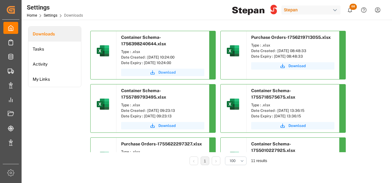
click at [163, 73] on span "Download" at bounding box center [166, 73] width 17 height 6
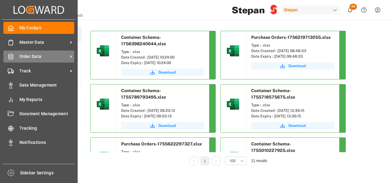
click at [24, 56] on span "Order Data" at bounding box center [43, 56] width 49 height 6
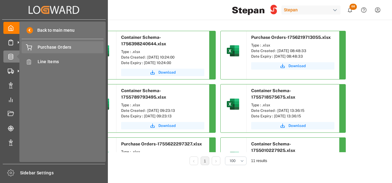
click at [48, 49] on span "Purchase Orders" at bounding box center [71, 47] width 66 height 6
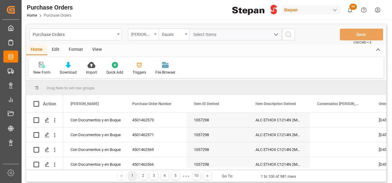
click at [156, 32] on div "[PERSON_NAME]" at bounding box center [143, 35] width 31 height 12
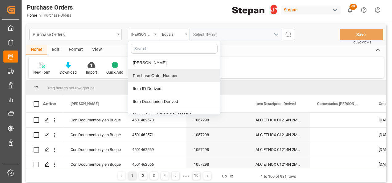
click at [148, 73] on div "Purchase Order Number" at bounding box center [174, 75] width 92 height 13
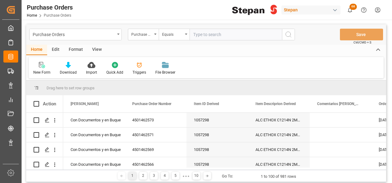
click at [196, 32] on input "text" at bounding box center [235, 35] width 92 height 12
type input "4501459240"
click at [287, 34] on icon "search button" at bounding box center [287, 34] width 7 height 7
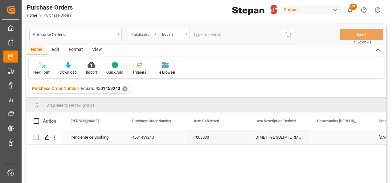
click at [79, 138] on div "Pendiente de Booking" at bounding box center [93, 137] width 47 height 14
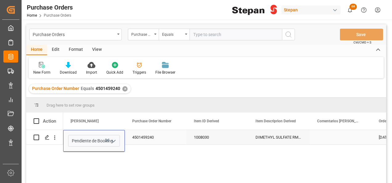
click at [113, 139] on icon "open menu" at bounding box center [113, 140] width 7 height 7
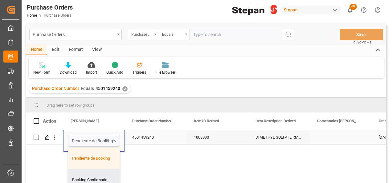
click at [84, 178] on div "Booking Confirmado" at bounding box center [99, 180] width 63 height 22
type input "Booking Confirmado"
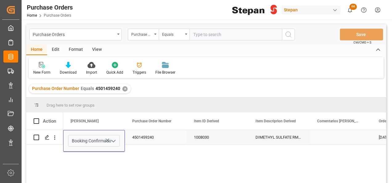
click at [136, 143] on div "4501459240" at bounding box center [156, 137] width 62 height 14
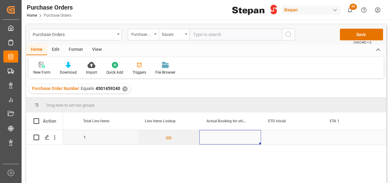
click at [230, 139] on div "Press SPACE to select this row." at bounding box center [230, 137] width 62 height 14
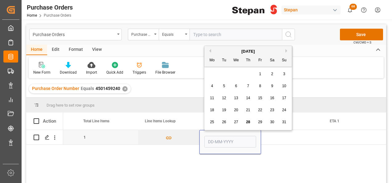
click at [248, 122] on span "28" at bounding box center [248, 122] width 4 height 4
type input "[DATE]"
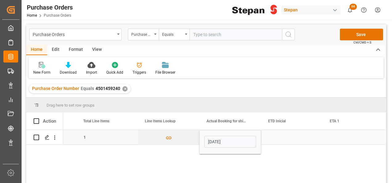
click at [283, 134] on div "Press SPACE to select this row." at bounding box center [292, 137] width 62 height 14
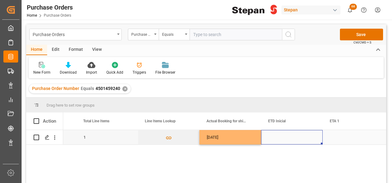
click at [271, 135] on div "Press SPACE to select this row." at bounding box center [292, 137] width 62 height 14
click at [271, 135] on div "Press SPACE to select this row." at bounding box center [292, 142] width 52 height 14
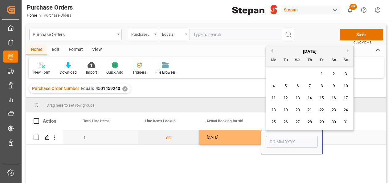
click at [275, 142] on input "Press SPACE to select this row." at bounding box center [292, 142] width 52 height 12
click at [282, 43] on div "Purchase Orders Purchase Order Number Equals Save Ctrl/CMD + S" at bounding box center [206, 34] width 360 height 20
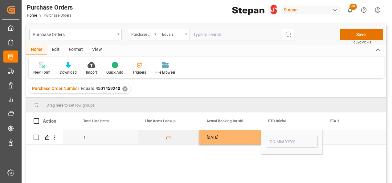
click at [284, 145] on input "Press SPACE to select this row." at bounding box center [292, 142] width 52 height 12
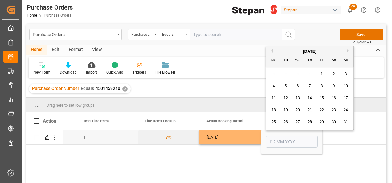
click at [289, 49] on div "[DATE]" at bounding box center [309, 51] width 87 height 6
click at [276, 122] on div "25" at bounding box center [274, 122] width 8 height 7
type input "[DATE]"
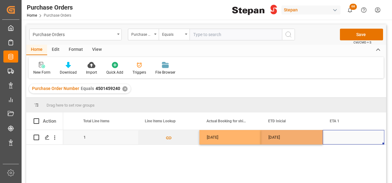
click at [339, 140] on div "Press SPACE to select this row." at bounding box center [353, 137] width 62 height 14
click at [337, 138] on div "Press SPACE to select this row." at bounding box center [353, 137] width 62 height 14
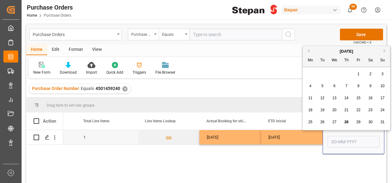
click at [384, 52] on button "Next Month" at bounding box center [385, 51] width 4 height 4
click at [311, 109] on span "20" at bounding box center [310, 110] width 4 height 4
type input "[DATE]"
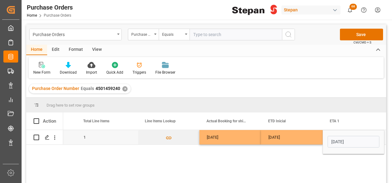
click at [303, 135] on div "[DATE]" at bounding box center [292, 137] width 62 height 14
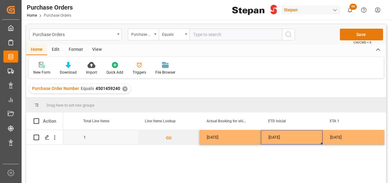
click at [358, 35] on button "Save" at bounding box center [361, 35] width 43 height 12
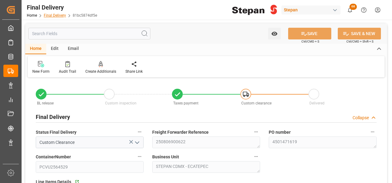
click at [58, 16] on link "Final Delivery" at bounding box center [55, 15] width 22 height 4
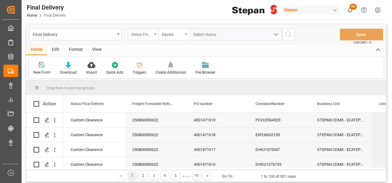
click at [155, 36] on div "Status Final Delivery" at bounding box center [143, 35] width 31 height 12
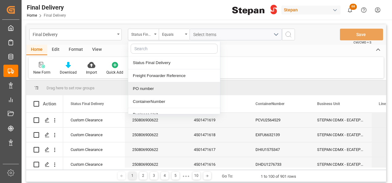
click at [142, 89] on div "PO number" at bounding box center [174, 88] width 92 height 13
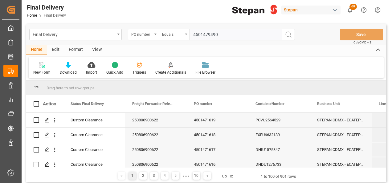
type input "4501479490"
click at [292, 33] on button "search button" at bounding box center [288, 35] width 13 height 12
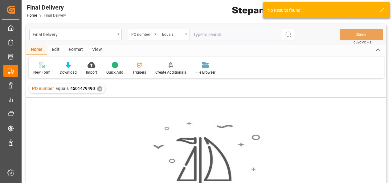
click at [99, 87] on div "✕" at bounding box center [99, 88] width 5 height 5
